Goal: Information Seeking & Learning: Learn about a topic

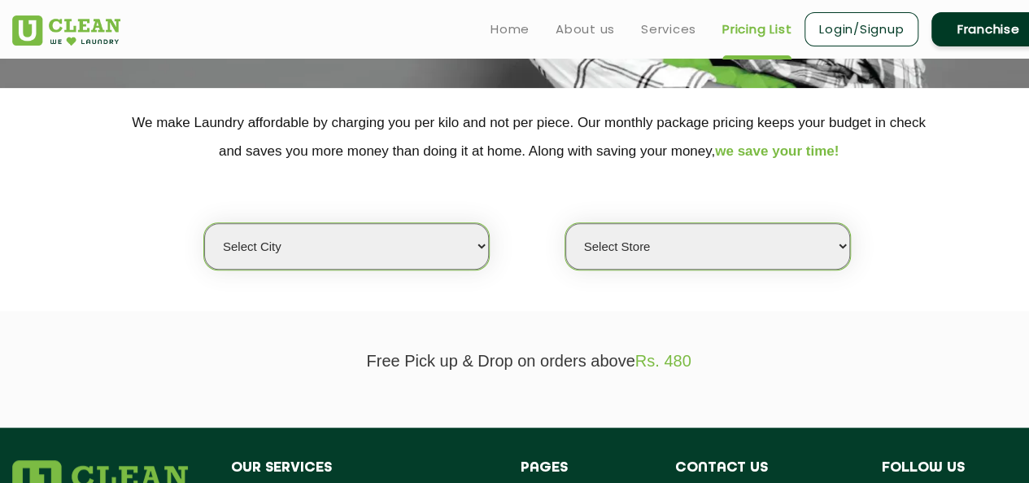
scroll to position [287, 0]
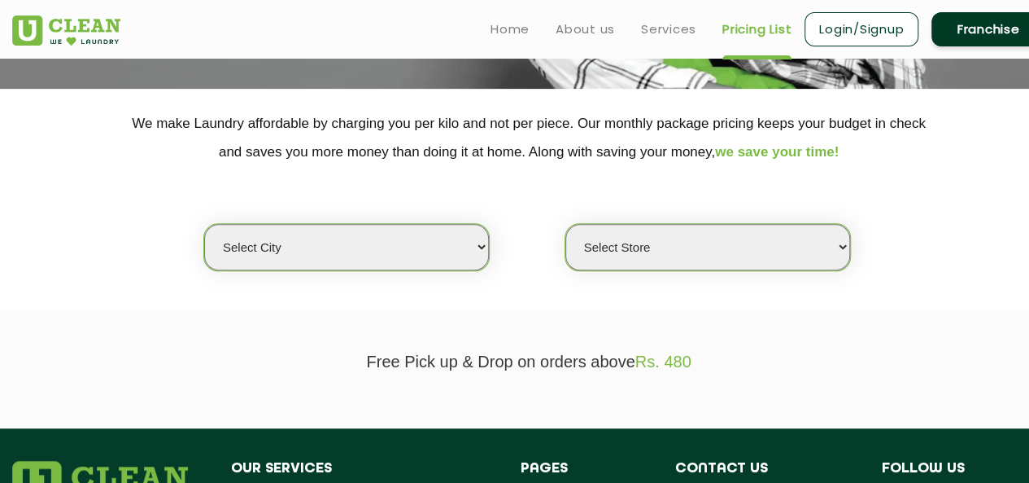
click at [441, 251] on select "Select city [GEOGRAPHIC_DATA] [GEOGRAPHIC_DATA] [GEOGRAPHIC_DATA] [GEOGRAPHIC_D…" at bounding box center [346, 247] width 285 height 46
select select "1"
click at [204, 224] on select "Select city [GEOGRAPHIC_DATA] [GEOGRAPHIC_DATA] [GEOGRAPHIC_DATA] [GEOGRAPHIC_D…" at bounding box center [346, 247] width 285 height 46
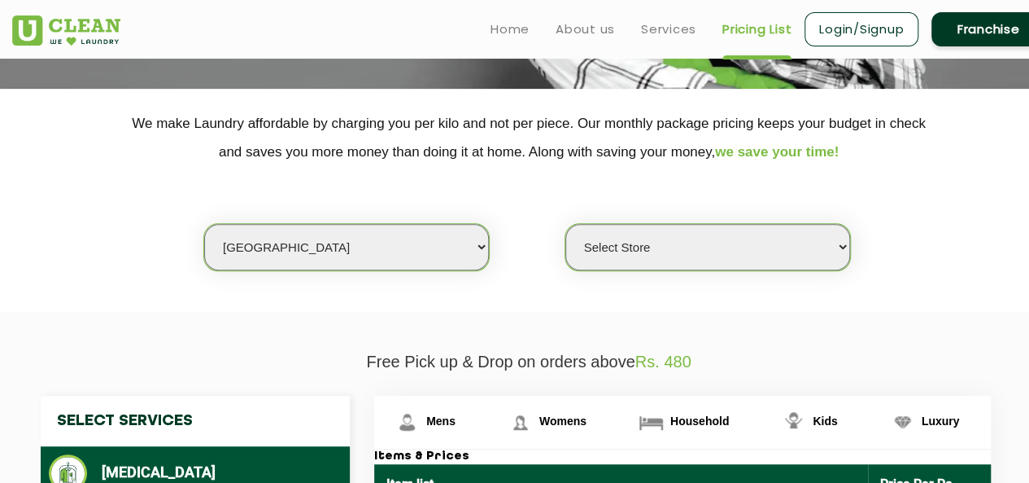
click at [731, 250] on select "Select Store [GEOGRAPHIC_DATA] [GEOGRAPHIC_DATA] 2 [GEOGRAPHIC_DATA] [GEOGRAPHI…" at bounding box center [708, 247] width 285 height 46
select select "184"
click at [566, 224] on select "Select Store [GEOGRAPHIC_DATA] [GEOGRAPHIC_DATA] 2 [GEOGRAPHIC_DATA] [GEOGRAPHI…" at bounding box center [708, 247] width 285 height 46
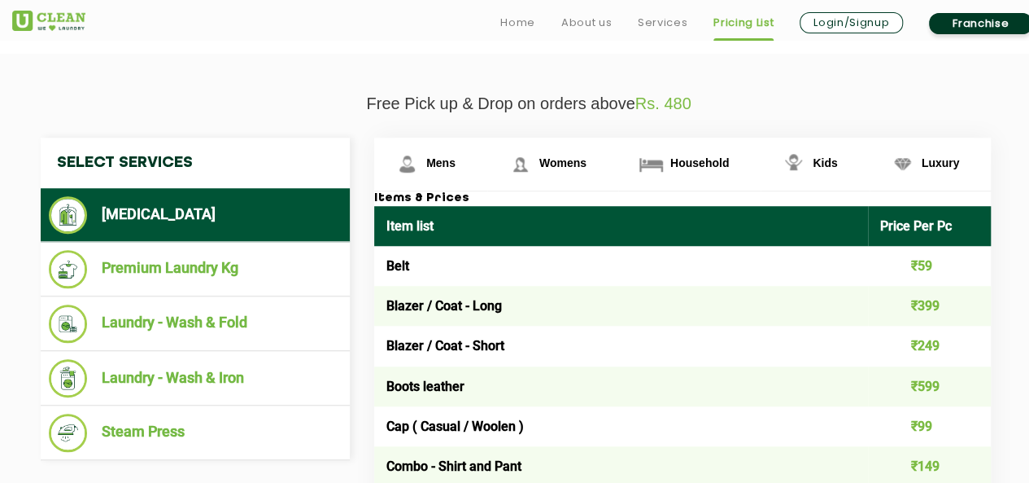
scroll to position [570, 0]
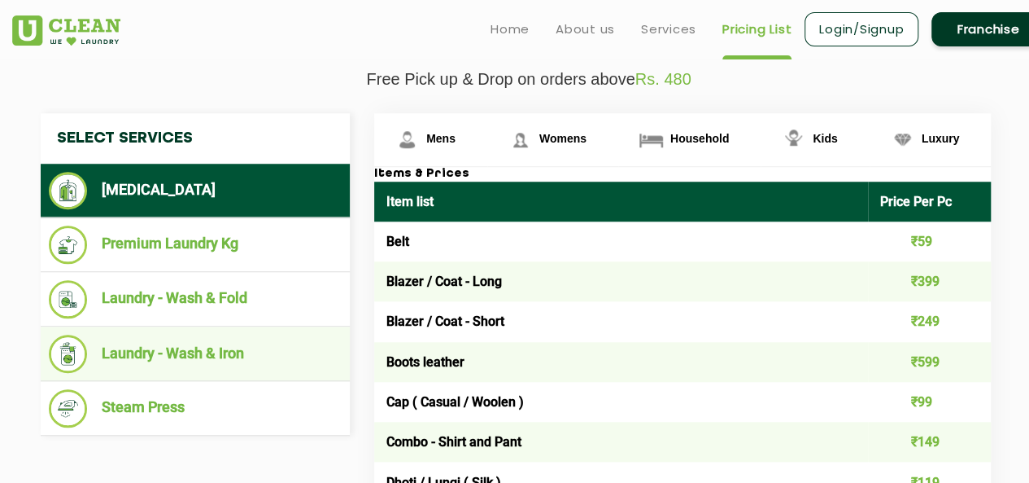
click at [267, 338] on li "Laundry - Wash & Iron" at bounding box center [195, 353] width 293 height 38
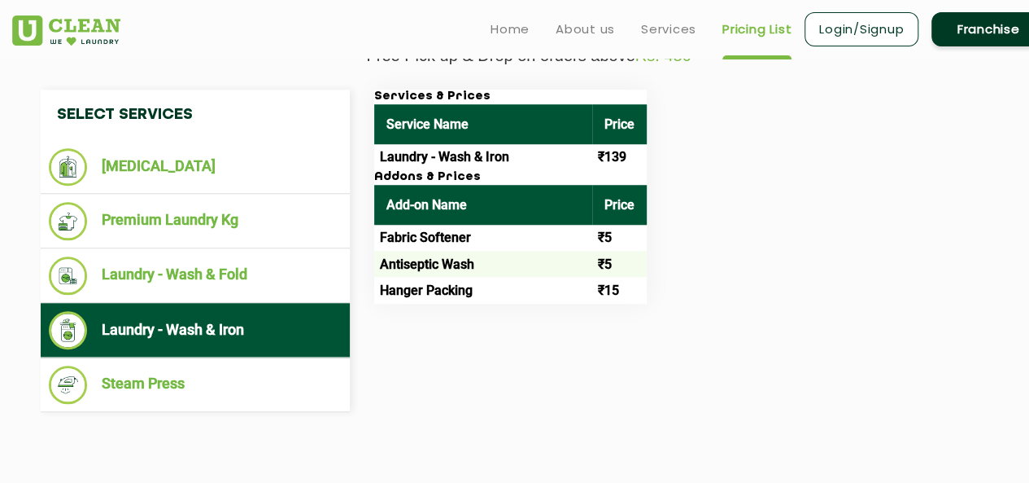
scroll to position [594, 0]
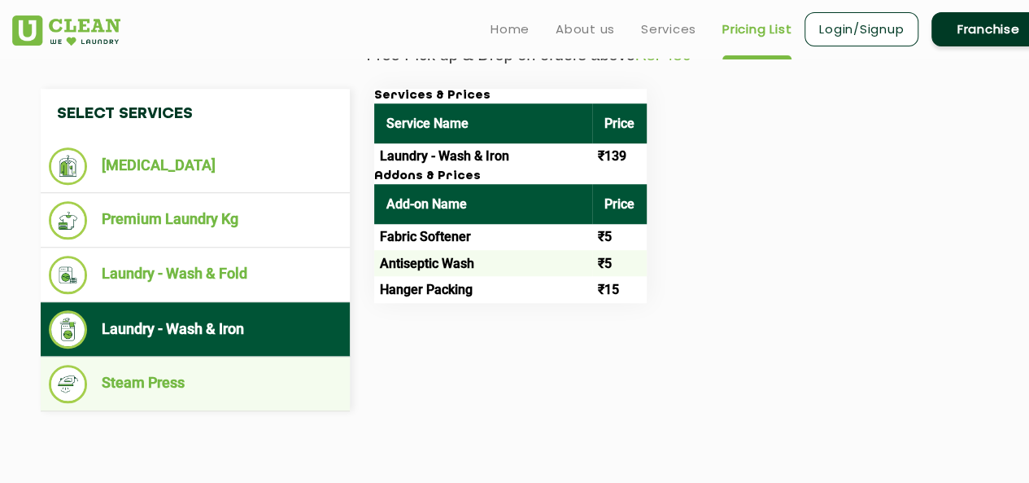
click at [242, 365] on li "Steam Press" at bounding box center [195, 384] width 293 height 38
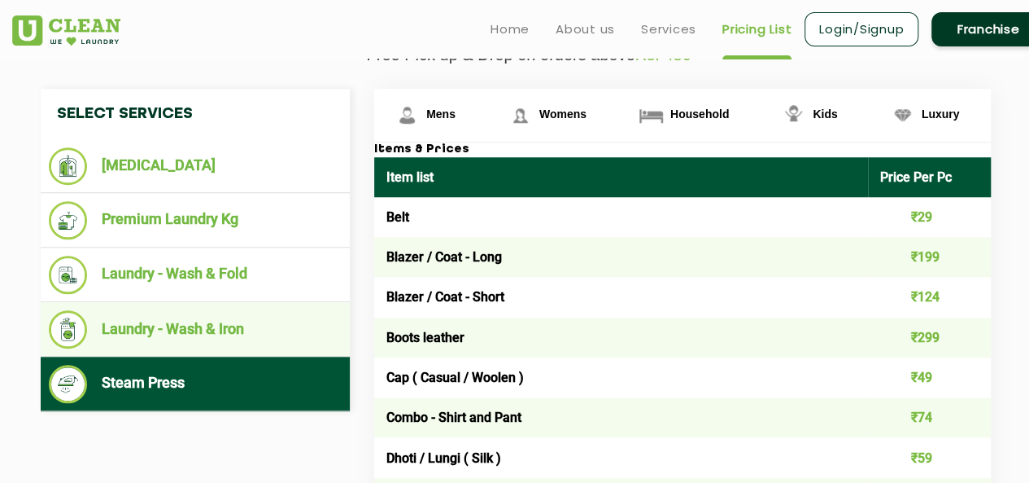
click at [284, 312] on li "Laundry - Wash & Iron" at bounding box center [195, 329] width 293 height 38
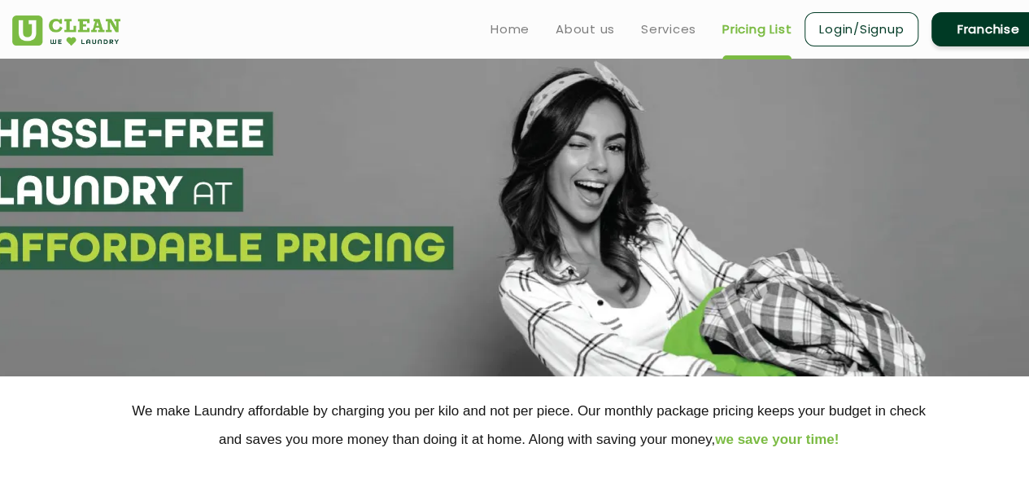
scroll to position [0, 0]
